Goal: Information Seeking & Learning: Stay updated

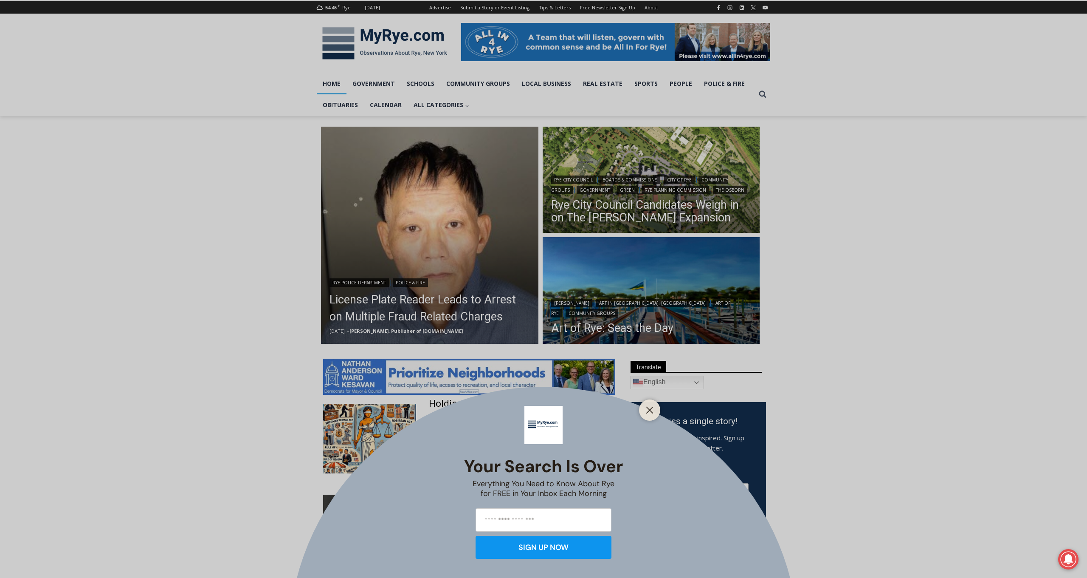
scroll to position [110, 0]
click at [651, 411] on line "Close" at bounding box center [650, 410] width 6 height 6
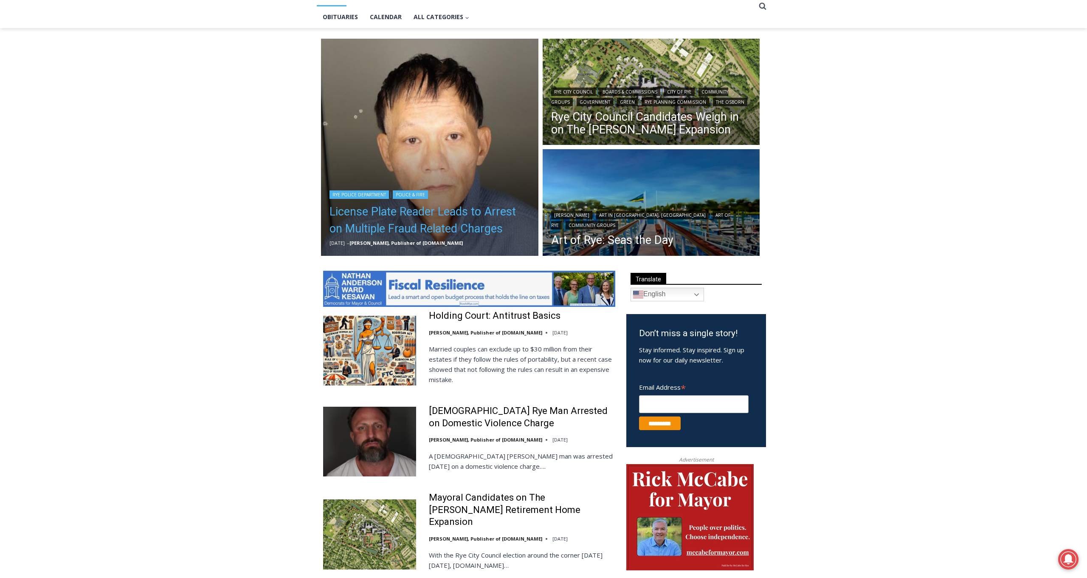
scroll to position [199, 0]
click at [417, 232] on link "License Plate Reader Leads to Arrest on Multiple Fraud Related Charges" at bounding box center [430, 220] width 200 height 34
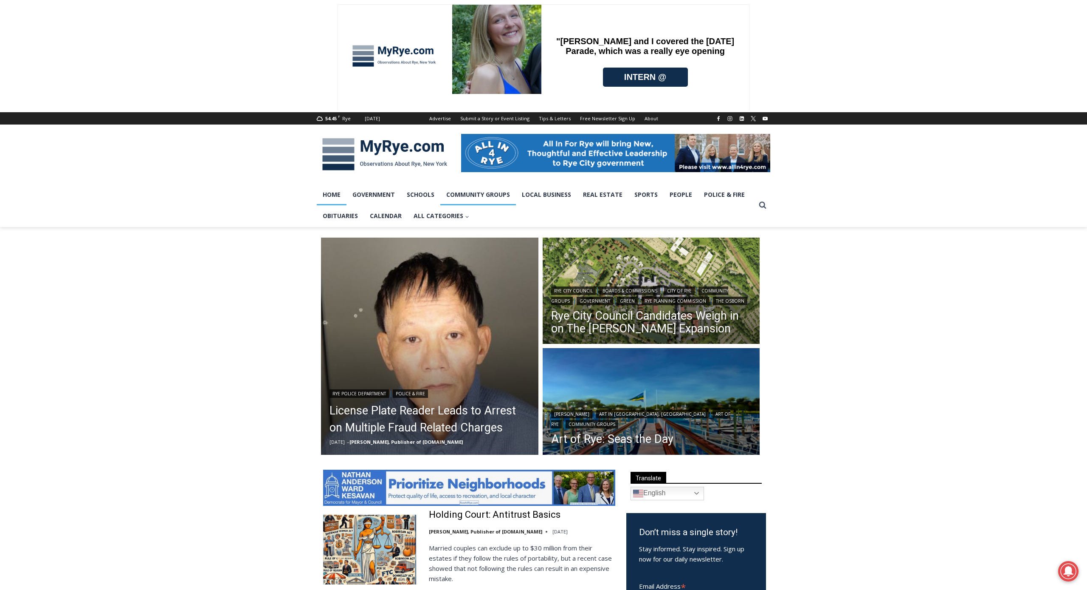
click at [452, 186] on link "Community Groups" at bounding box center [479, 194] width 76 height 21
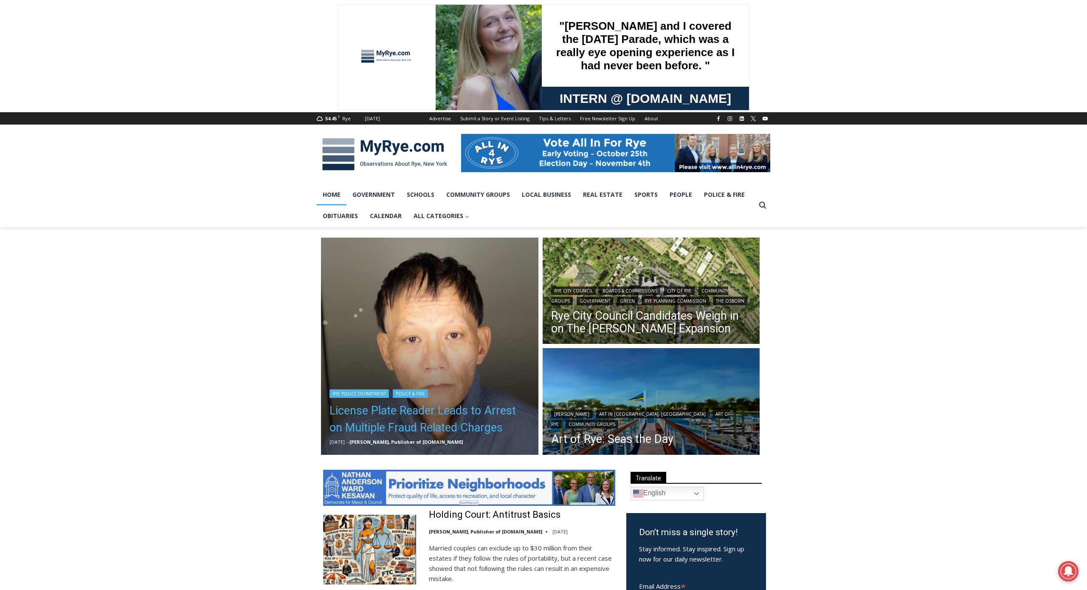
click at [449, 409] on link "License Plate Reader Leads to Arrest on Multiple Fraud Related Charges" at bounding box center [430, 419] width 200 height 34
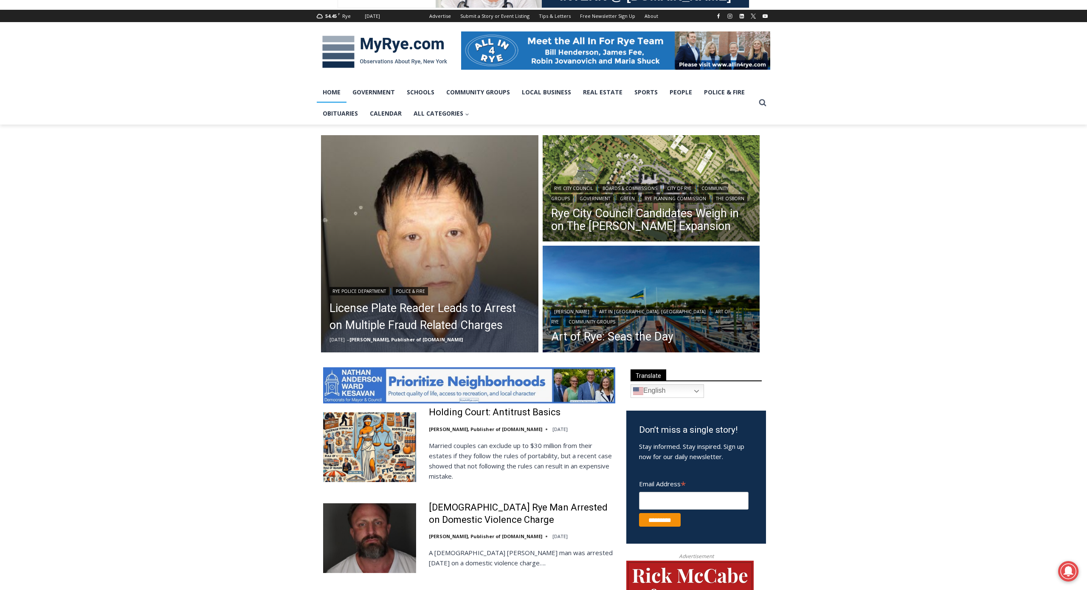
scroll to position [107, 0]
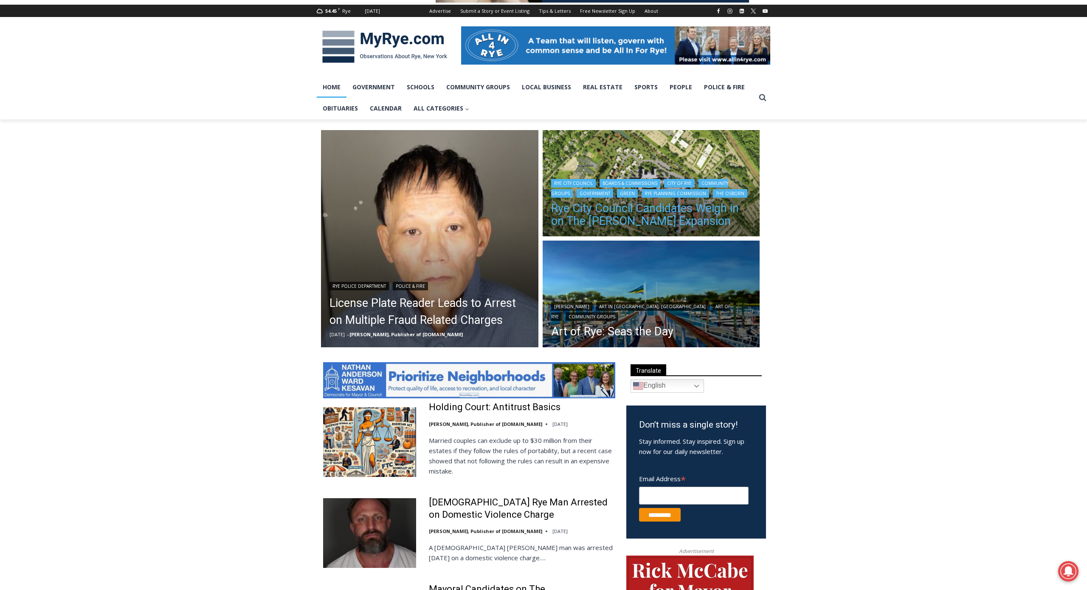
click at [664, 217] on link "Rye City Council Candidates Weigh in on The [PERSON_NAME] Expansion" at bounding box center [651, 214] width 200 height 25
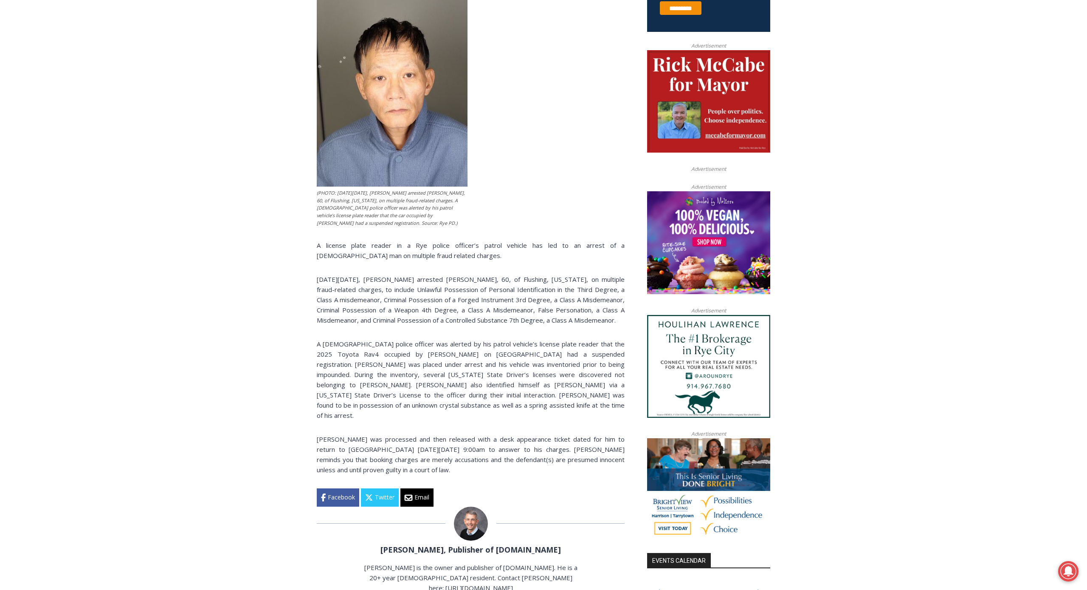
scroll to position [389, 0]
